Goal: Task Accomplishment & Management: Manage account settings

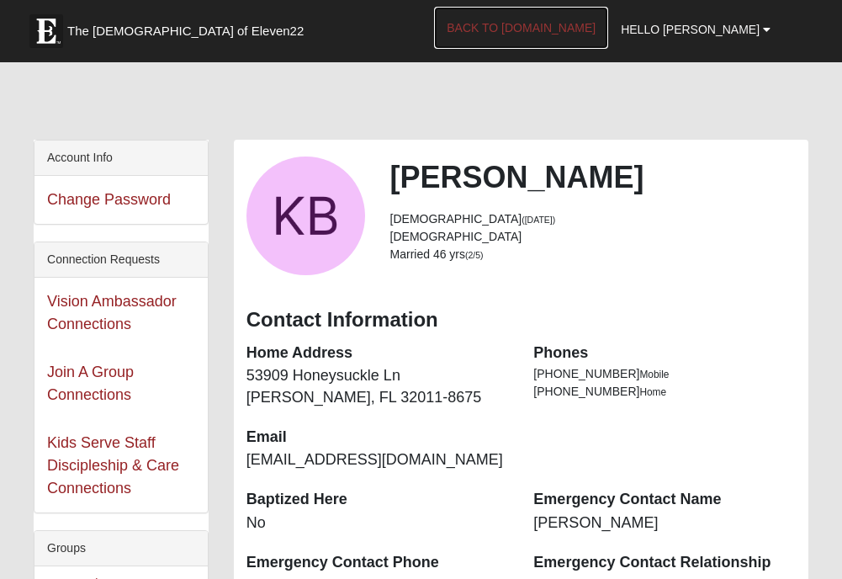
click at [569, 29] on link "Back to [DOMAIN_NAME]" at bounding box center [521, 28] width 174 height 42
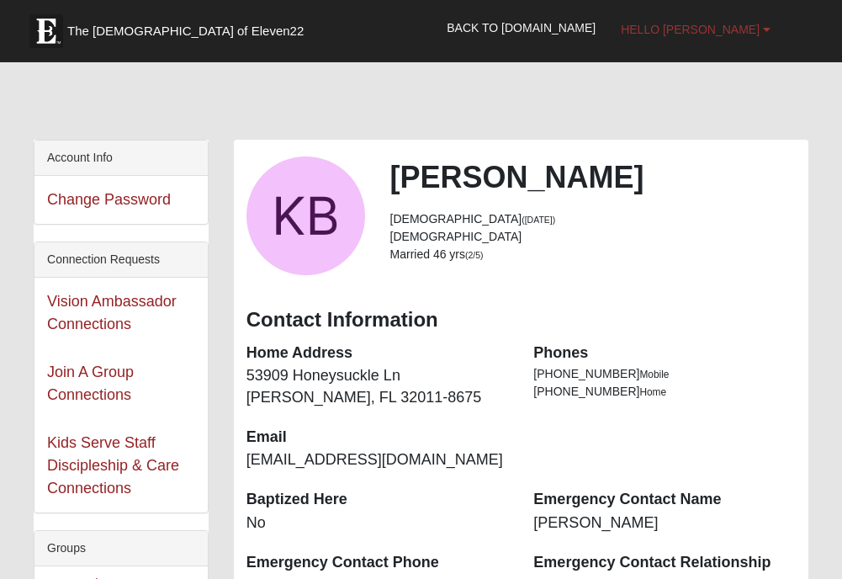
click at [732, 29] on span "Hello [PERSON_NAME]" at bounding box center [690, 29] width 139 height 13
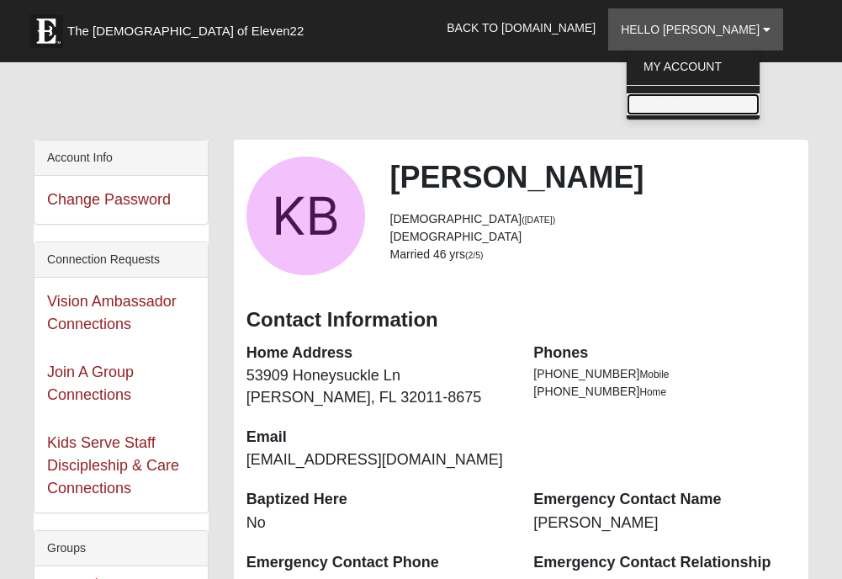
click at [695, 95] on link "Log Out" at bounding box center [693, 104] width 133 height 22
